Goal: Task Accomplishment & Management: Use online tool/utility

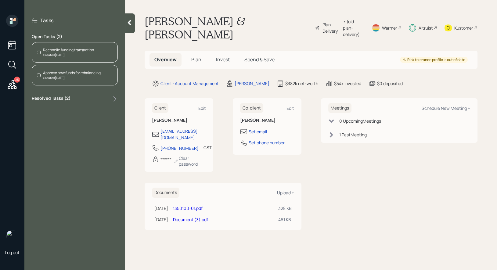
click at [92, 46] on div "Reconcile funding transaction Created Today" at bounding box center [75, 52] width 86 height 20
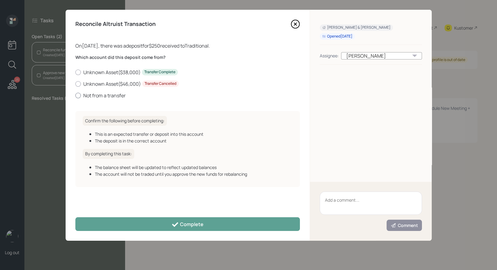
click at [77, 94] on div at bounding box center [77, 95] width 5 height 5
click at [75, 95] on input "Not from a transfer" at bounding box center [75, 95] width 0 height 0
radio input "true"
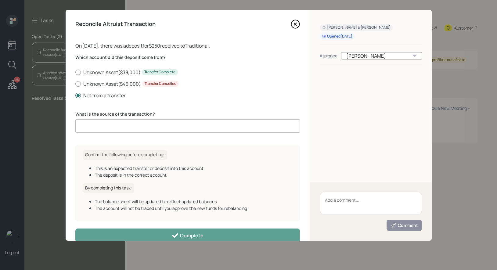
click at [97, 128] on input at bounding box center [187, 125] width 225 height 13
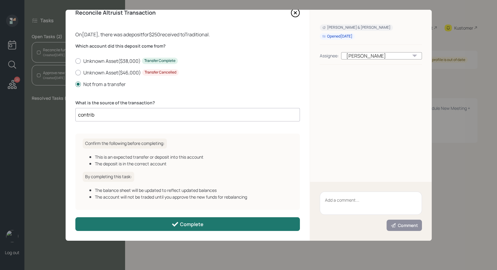
type input "contrib"
click at [164, 220] on button "Complete" at bounding box center [187, 224] width 225 height 14
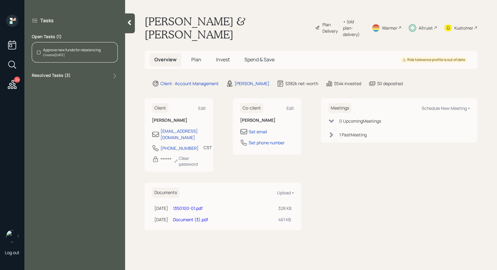
click at [62, 56] on div "Created Today" at bounding box center [72, 55] width 58 height 5
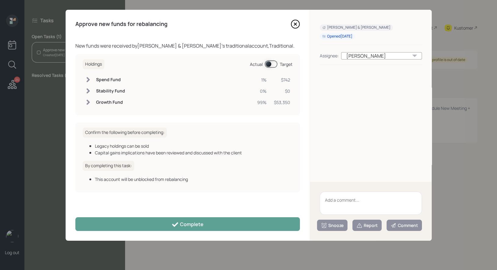
click at [270, 65] on span at bounding box center [271, 63] width 13 height 7
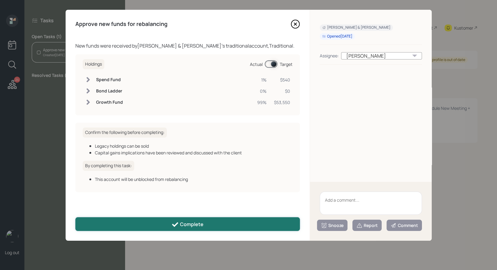
click at [184, 224] on div "Complete" at bounding box center [188, 224] width 32 height 7
